Goal: Transaction & Acquisition: Obtain resource

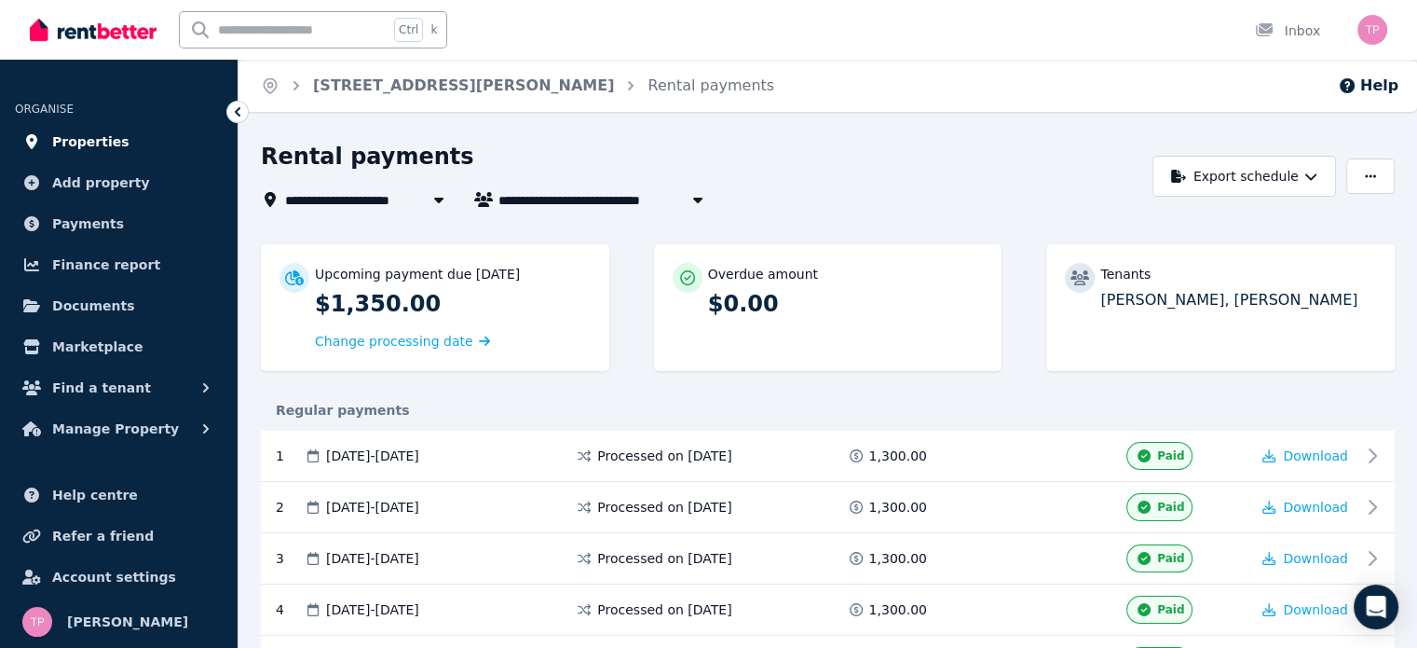
click at [75, 141] on span "Properties" at bounding box center [90, 141] width 77 height 22
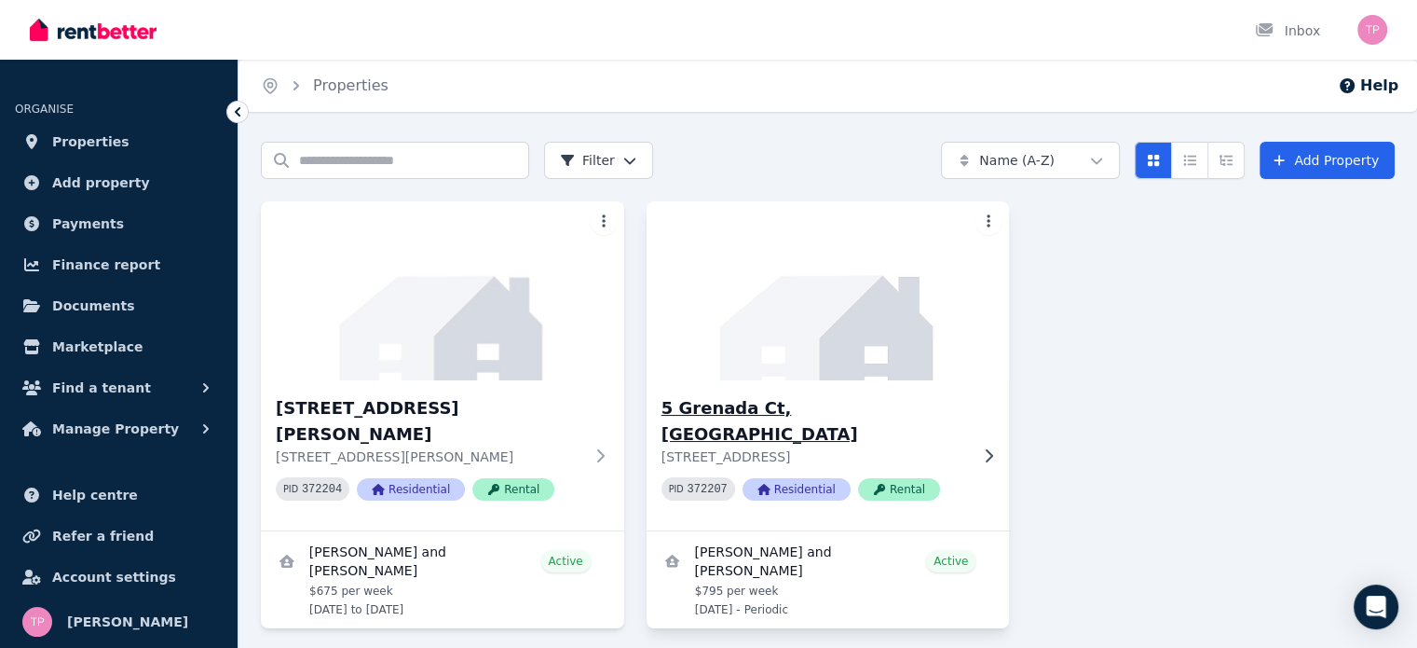
click at [801, 412] on h3 "5 Grenada Ct, [GEOGRAPHIC_DATA]" at bounding box center [815, 421] width 307 height 52
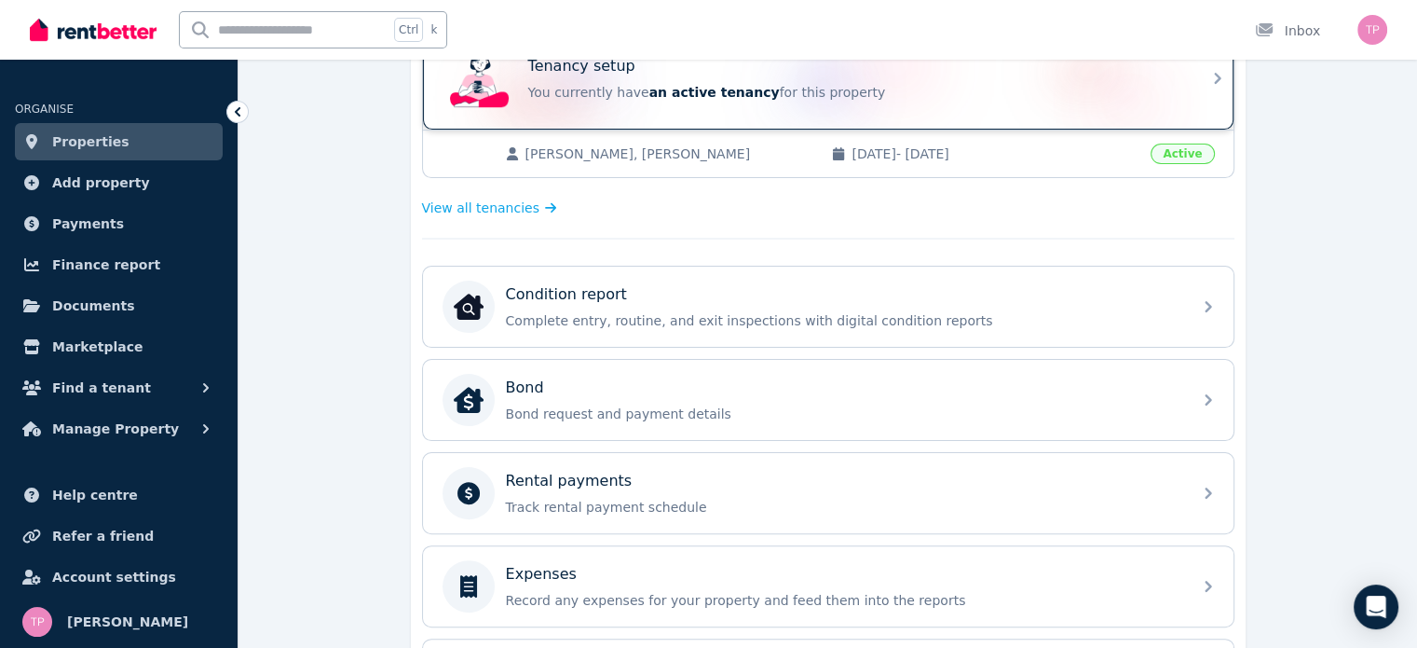
scroll to position [466, 0]
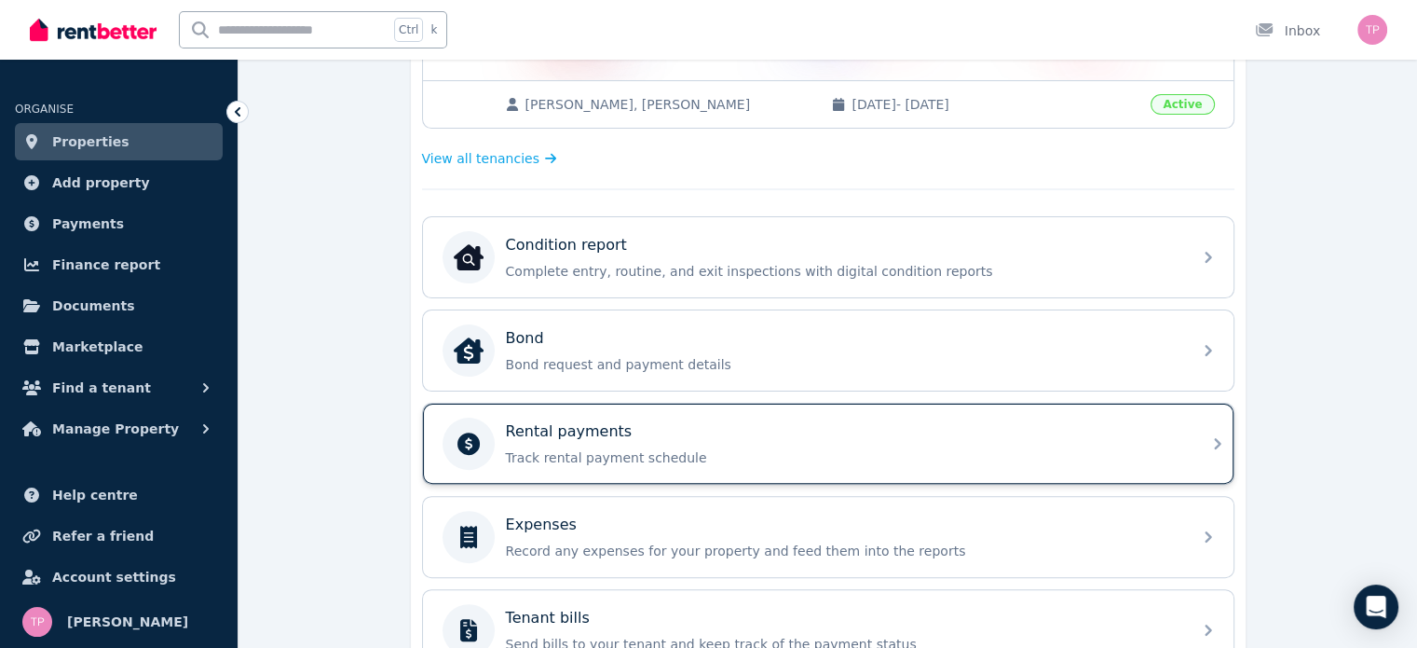
click at [734, 453] on p "Track rental payment schedule" at bounding box center [843, 457] width 675 height 19
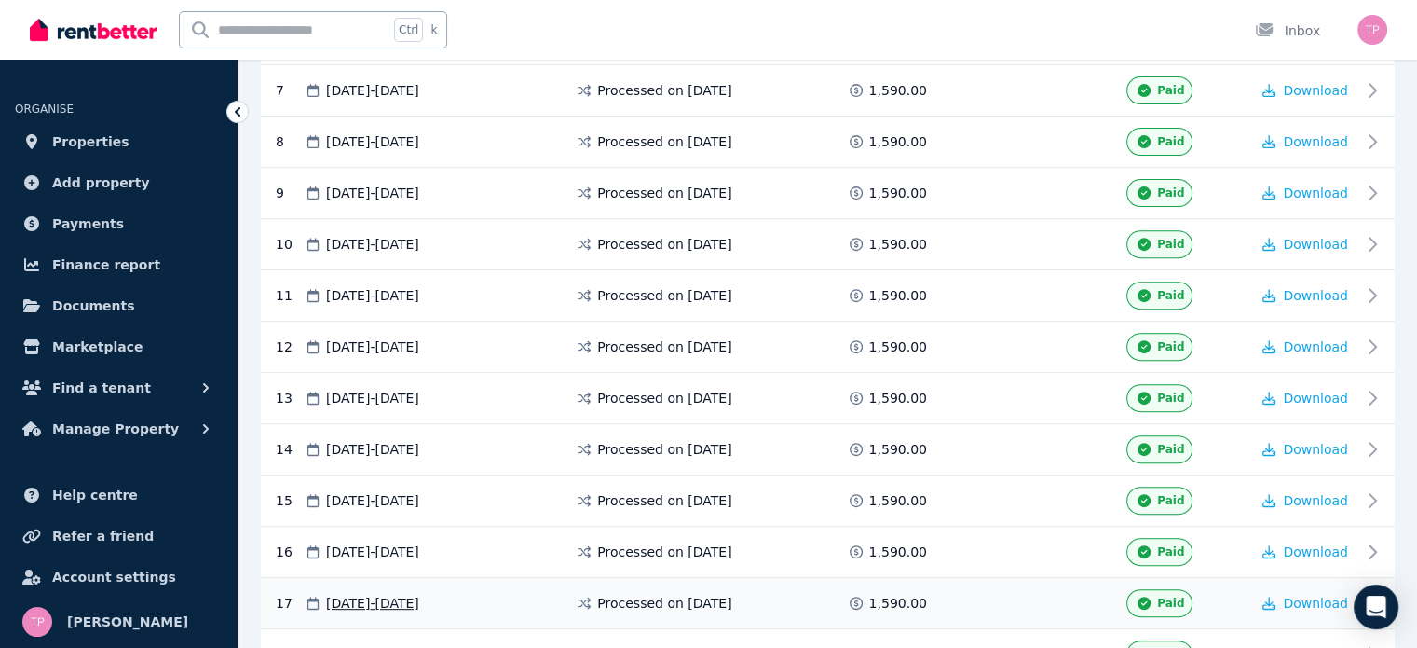
scroll to position [997, 0]
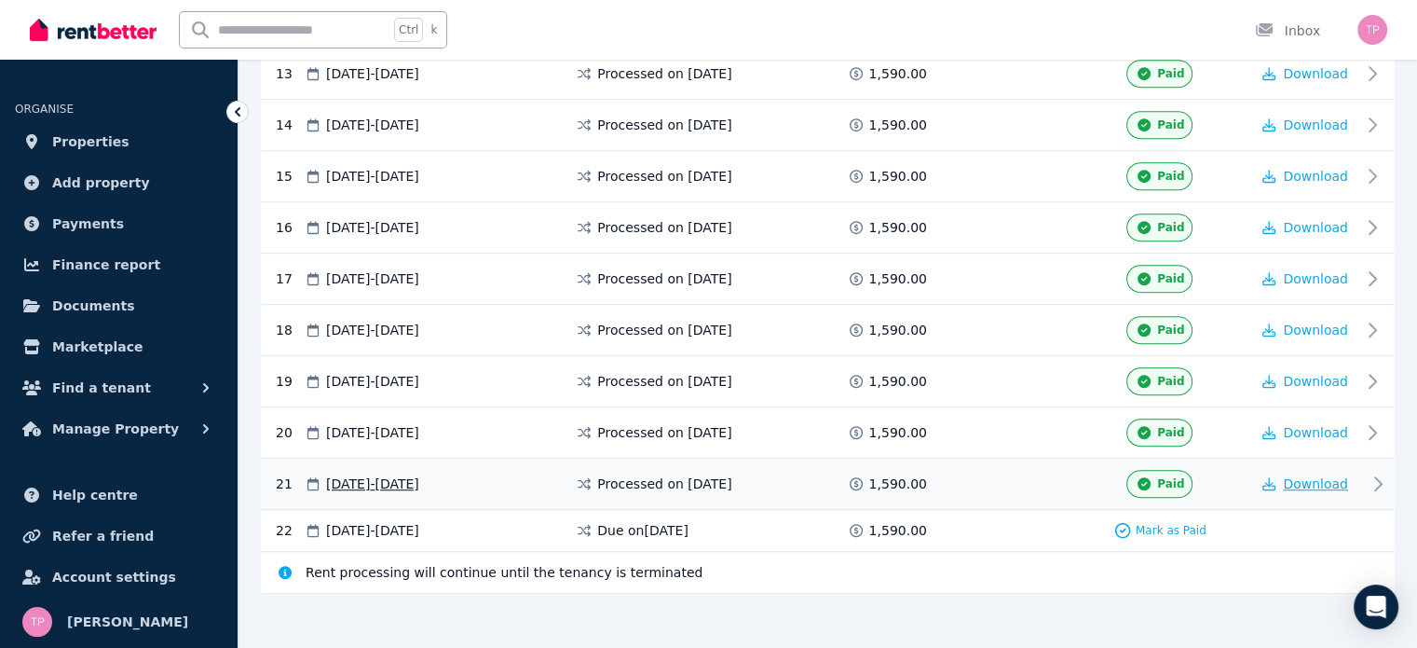
click at [1318, 477] on span "Download" at bounding box center [1315, 483] width 65 height 15
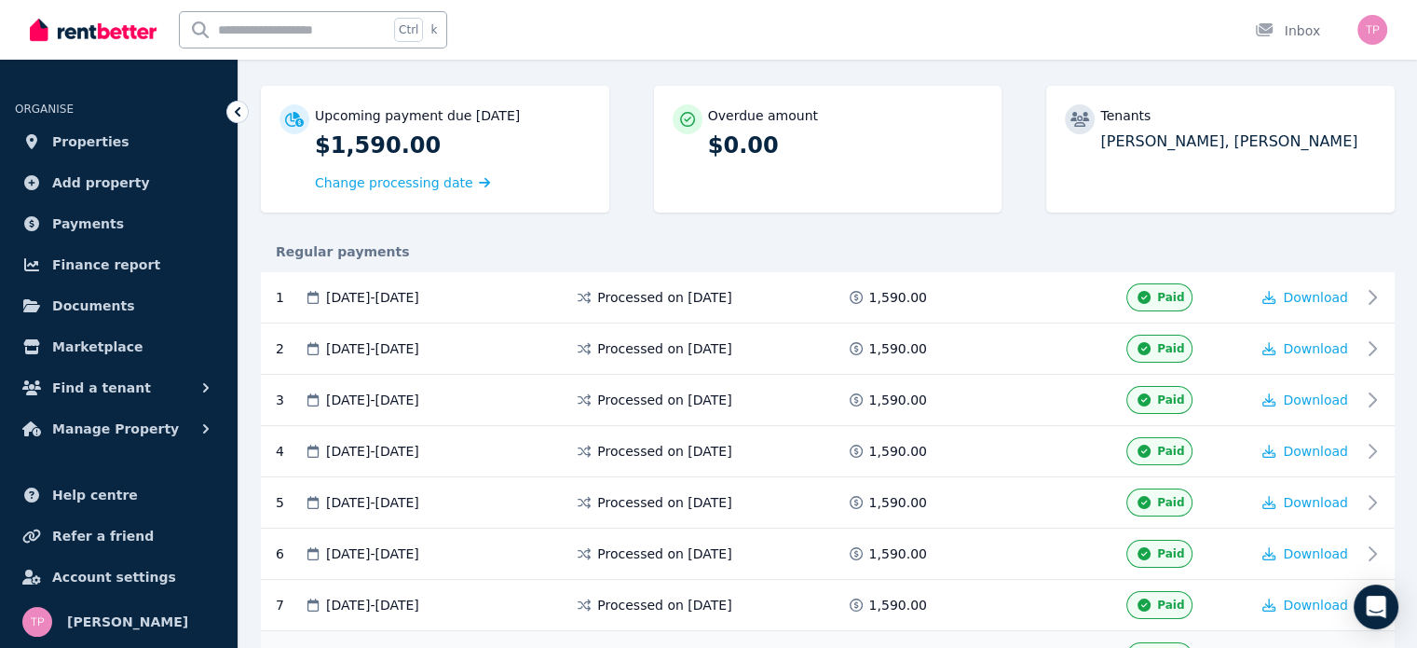
scroll to position [0, 0]
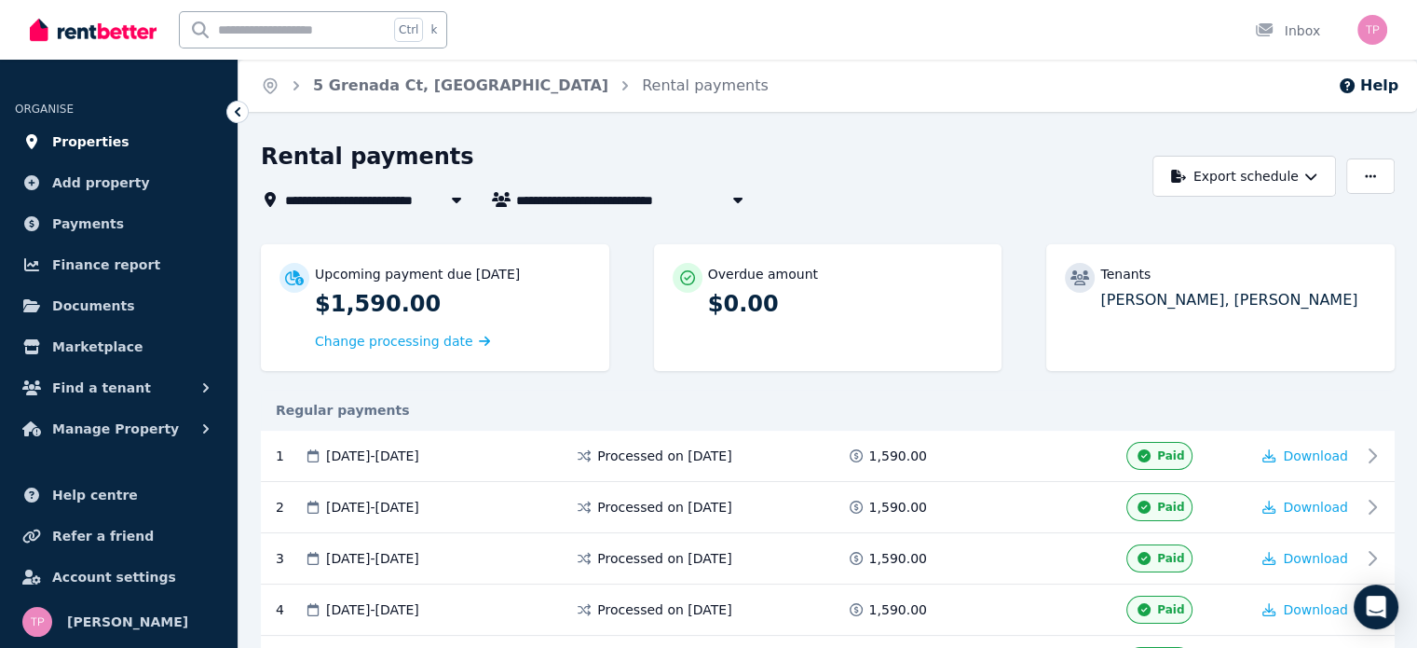
click at [82, 140] on span "Properties" at bounding box center [90, 141] width 77 height 22
